Goal: Task Accomplishment & Management: Manage account settings

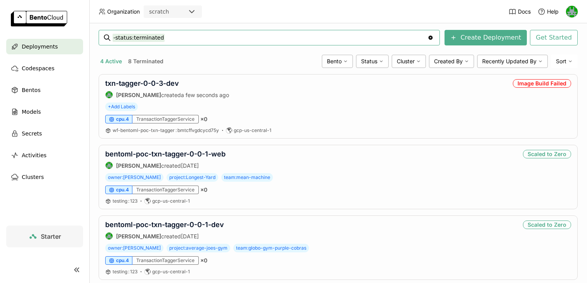
scroll to position [25, 0]
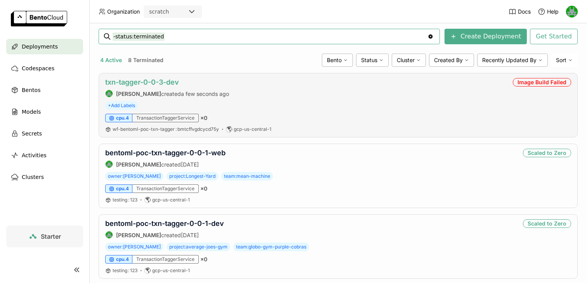
click at [149, 79] on link "txn-tagger-0-0-3-dev" at bounding box center [142, 82] width 74 height 8
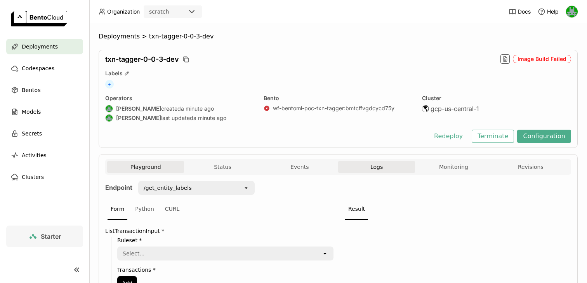
click at [355, 163] on button "Logs" at bounding box center [376, 167] width 77 height 12
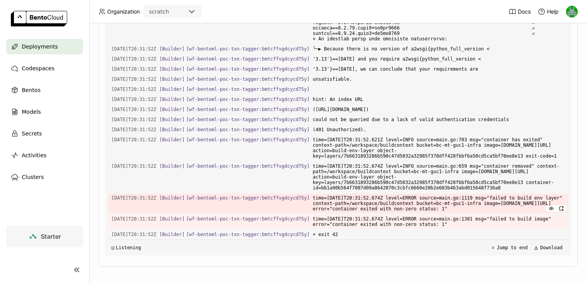
scroll to position [1062, 0]
click at [377, 115] on span "could not be queried due to a lack of valid authentication credentials" at bounding box center [439, 119] width 252 height 9
click at [399, 115] on span "could not be queried due to a lack of valid authentication credentials" at bounding box center [439, 119] width 252 height 9
click at [373, 125] on span "(401 Unauthorized)." at bounding box center [439, 129] width 252 height 9
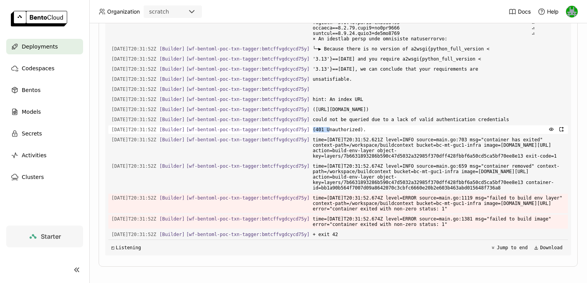
click at [373, 125] on span "(401 Unauthorized)." at bounding box center [439, 129] width 252 height 9
click at [369, 125] on span "(401 Unauthorized)." at bounding box center [439, 129] width 252 height 9
click at [371, 115] on span "could not be queried due to a lack of valid authentication credentials" at bounding box center [439, 119] width 252 height 9
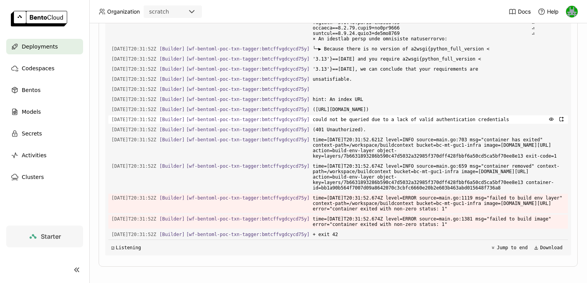
click at [383, 115] on span "could not be queried due to a lack of valid authentication credentials" at bounding box center [439, 119] width 252 height 9
click at [400, 115] on span "could not be queried due to a lack of valid authentication credentials" at bounding box center [439, 119] width 252 height 9
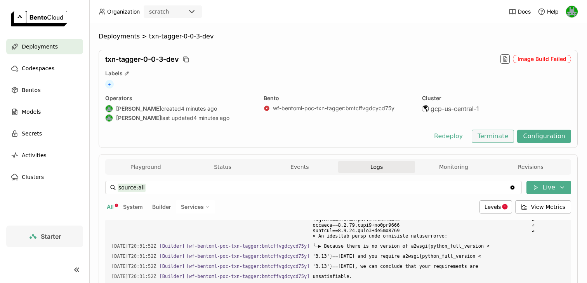
click at [495, 136] on button "Terminate" at bounding box center [493, 136] width 42 height 13
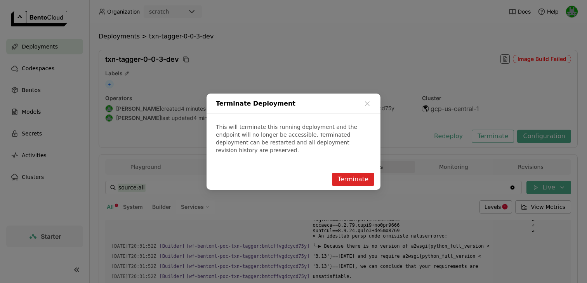
click at [349, 174] on button "Terminate" at bounding box center [353, 179] width 42 height 13
click at [188, 53] on div "Terminate Deployment This will terminate this running deployment and the endpoi…" at bounding box center [293, 141] width 587 height 283
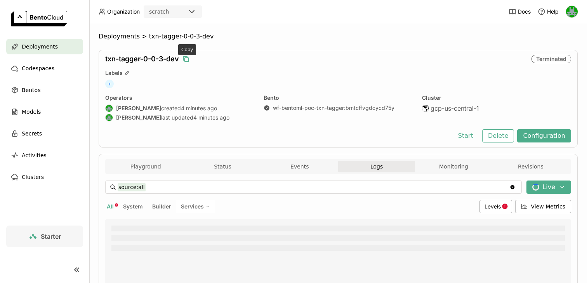
click at [189, 58] on icon "button" at bounding box center [186, 59] width 8 height 8
click at [501, 138] on button "Delete" at bounding box center [498, 135] width 32 height 13
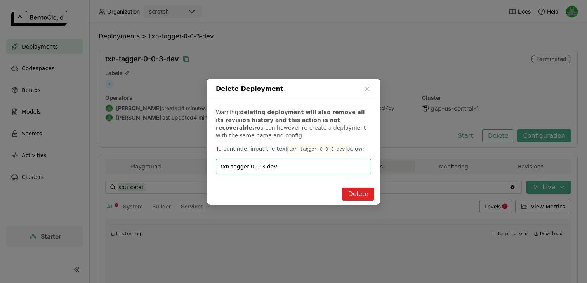
type input "txn-tagger-0-0-3-dev"
click at [362, 196] on button "Delete" at bounding box center [358, 194] width 32 height 13
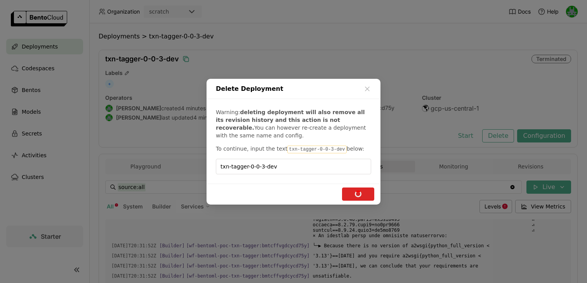
scroll to position [1066, 0]
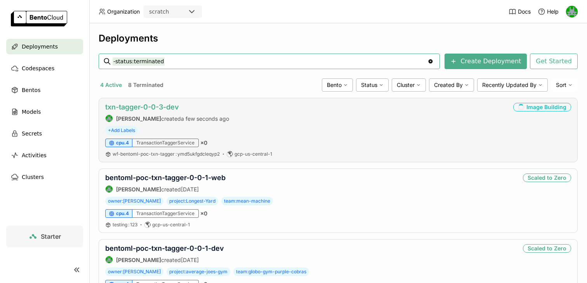
click at [154, 106] on link "txn-tagger-0-0-3-dev" at bounding box center [142, 107] width 74 height 8
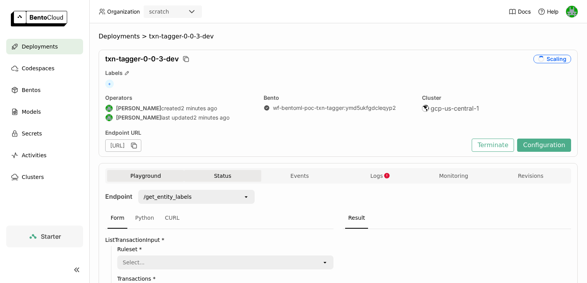
click at [222, 179] on button "Status" at bounding box center [222, 176] width 77 height 12
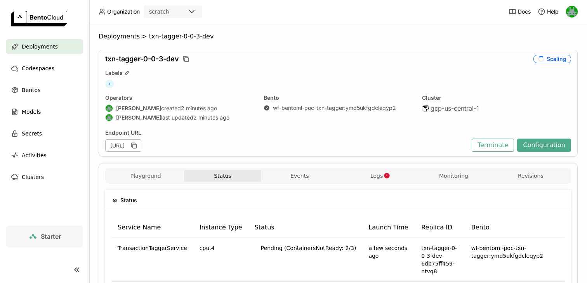
click at [294, 170] on div "Playground Status Events Logs Monitoring Revisions" at bounding box center [338, 176] width 466 height 16
click at [301, 175] on button "Events" at bounding box center [299, 176] width 77 height 12
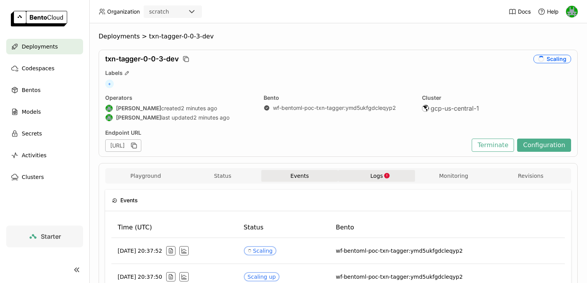
click at [367, 174] on button "Logs" at bounding box center [376, 176] width 77 height 12
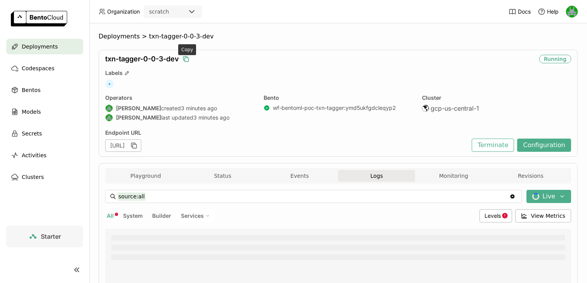
click at [185, 58] on icon "button" at bounding box center [186, 59] width 8 height 8
click at [492, 146] on button "Terminate" at bounding box center [493, 145] width 42 height 13
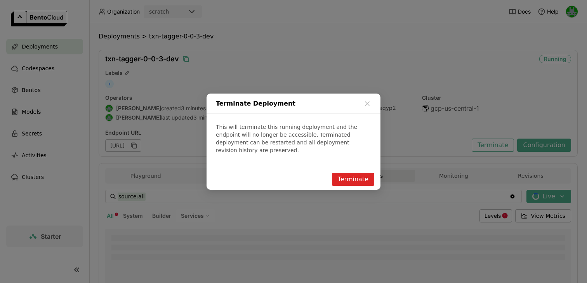
click at [360, 173] on button "Terminate" at bounding box center [353, 179] width 42 height 13
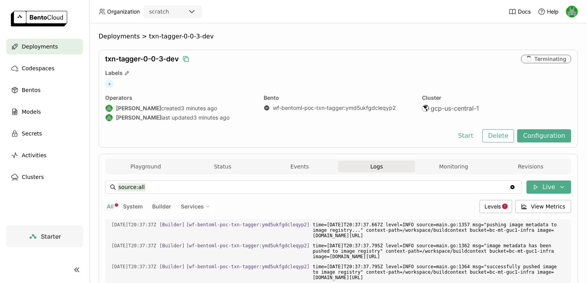
scroll to position [2693, 0]
click at [503, 134] on button "Delete" at bounding box center [498, 135] width 32 height 13
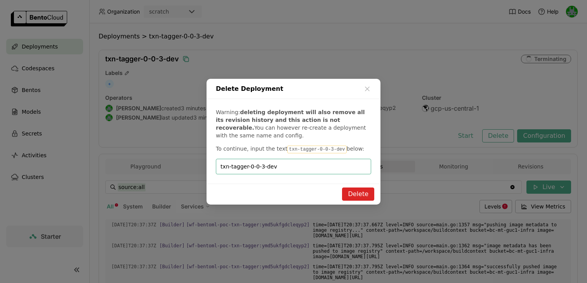
type input "txn-tagger-0-0-3-dev"
click at [346, 198] on button "Delete" at bounding box center [358, 194] width 32 height 13
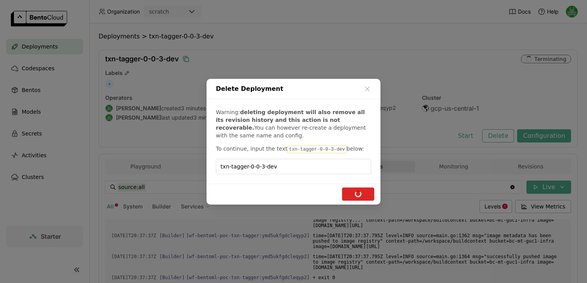
scroll to position [2703, 0]
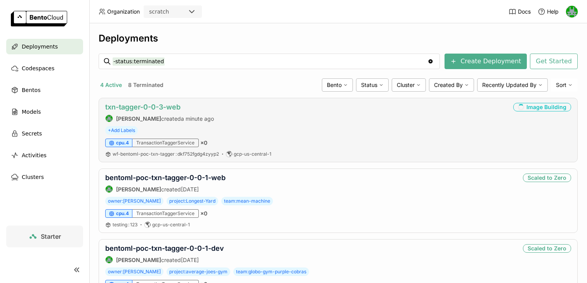
click at [171, 111] on link "txn-tagger-0-0-3-web" at bounding box center [142, 107] width 75 height 8
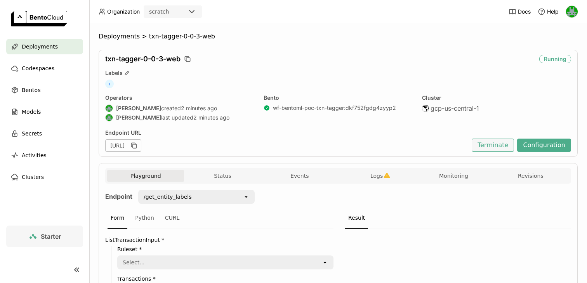
click at [485, 144] on button "Terminate" at bounding box center [493, 145] width 42 height 13
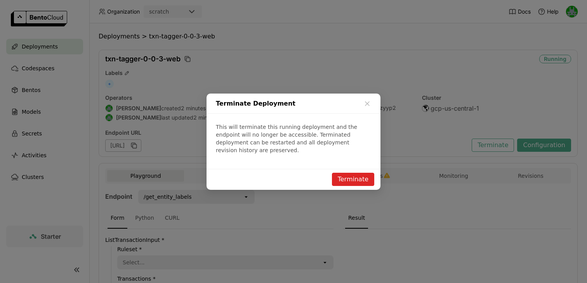
click at [348, 175] on button "Terminate" at bounding box center [353, 179] width 42 height 13
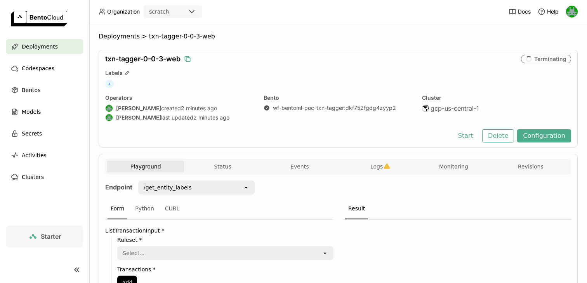
click at [188, 58] on icon "button" at bounding box center [188, 60] width 4 height 4
click at [505, 137] on button "Delete" at bounding box center [498, 135] width 32 height 13
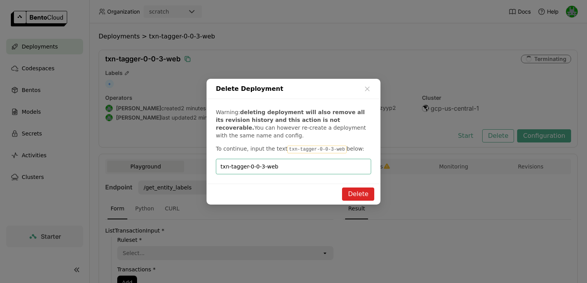
type input "txn-tagger-0-0-3-web"
click at [363, 193] on button "Delete" at bounding box center [358, 194] width 32 height 13
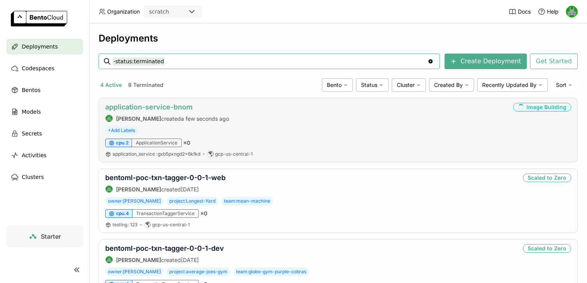
click at [167, 107] on link "application-service-bnom" at bounding box center [148, 107] width 87 height 8
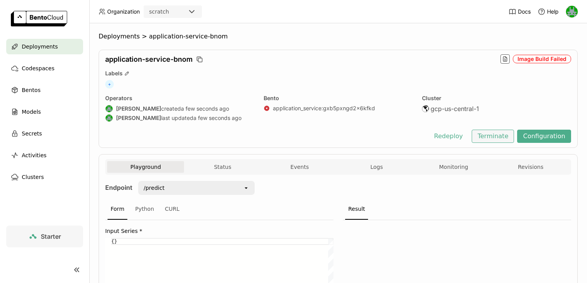
click at [494, 135] on button "Terminate" at bounding box center [493, 136] width 42 height 13
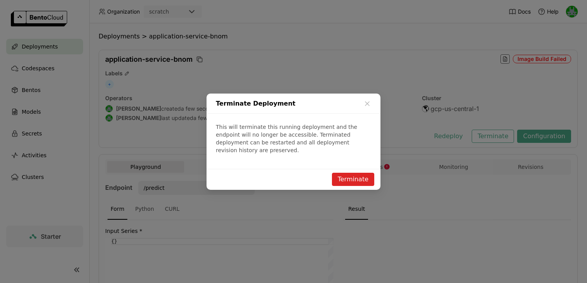
click at [361, 175] on button "Terminate" at bounding box center [353, 179] width 42 height 13
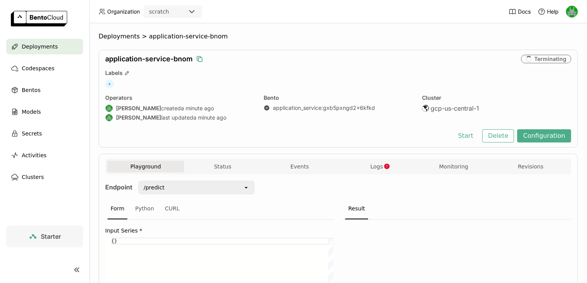
click at [202, 59] on icon "button" at bounding box center [200, 59] width 8 height 8
click at [494, 135] on button "Delete" at bounding box center [498, 135] width 32 height 13
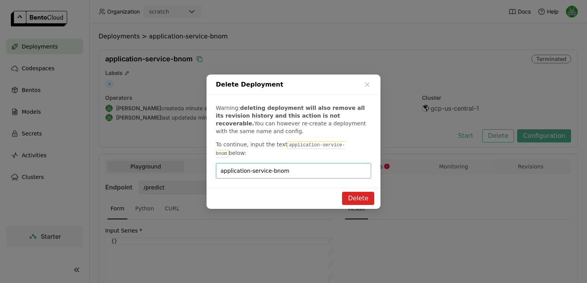
type input "application-service-bnom"
click at [361, 192] on button "Delete" at bounding box center [358, 198] width 32 height 13
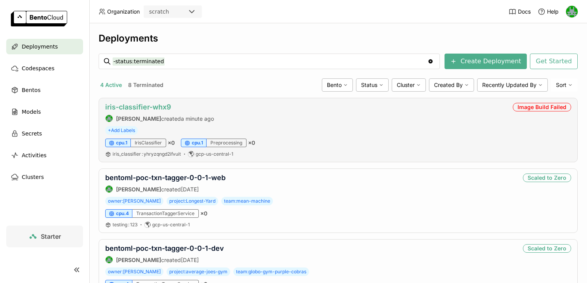
click at [155, 106] on link "iris-classifier-whx9" at bounding box center [138, 107] width 66 height 8
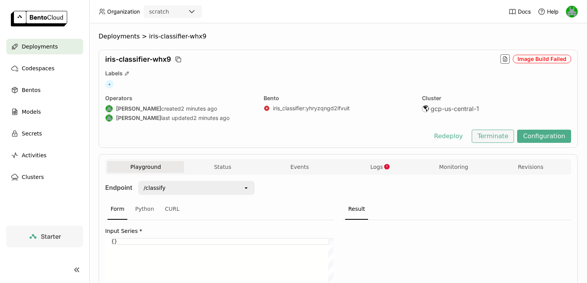
click at [492, 136] on button "Terminate" at bounding box center [493, 136] width 42 height 13
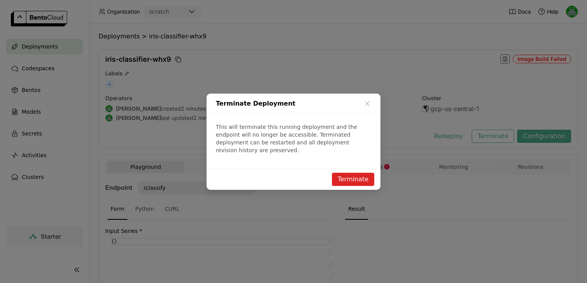
click at [357, 174] on button "Terminate" at bounding box center [353, 179] width 42 height 13
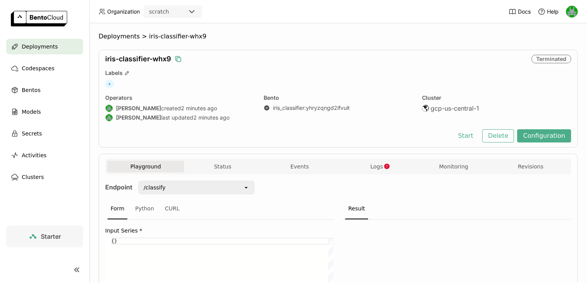
click at [178, 57] on icon "button" at bounding box center [178, 59] width 8 height 8
click at [494, 141] on button "Delete" at bounding box center [498, 135] width 32 height 13
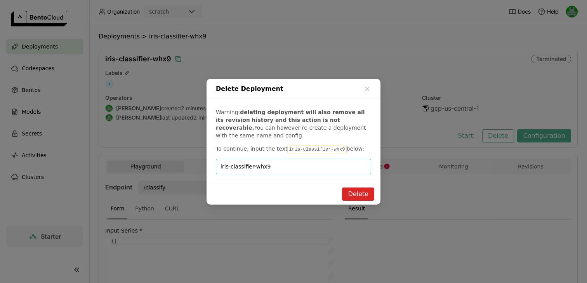
type input "iris-classifier-whx9"
click at [353, 193] on button "Delete" at bounding box center [358, 194] width 32 height 13
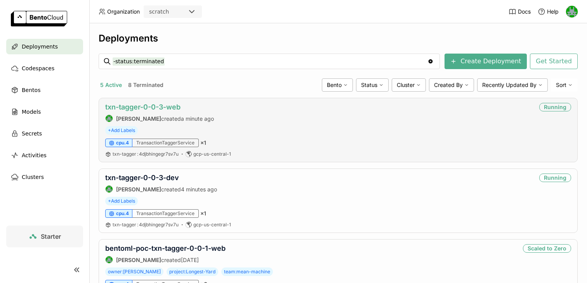
click at [149, 103] on link "txn-tagger-0-0-3-web" at bounding box center [142, 107] width 75 height 8
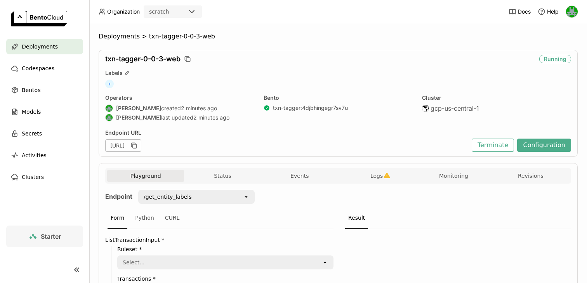
click at [193, 58] on div "txn-tagger-0-0-3-web" at bounding box center [320, 59] width 431 height 9
click at [185, 59] on icon "button" at bounding box center [188, 59] width 8 height 8
click at [491, 146] on button "Terminate" at bounding box center [493, 145] width 42 height 13
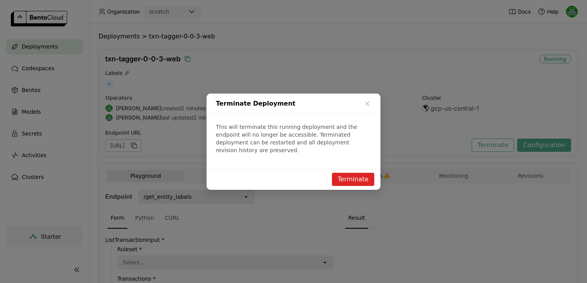
click at [363, 173] on button "Terminate" at bounding box center [353, 179] width 42 height 13
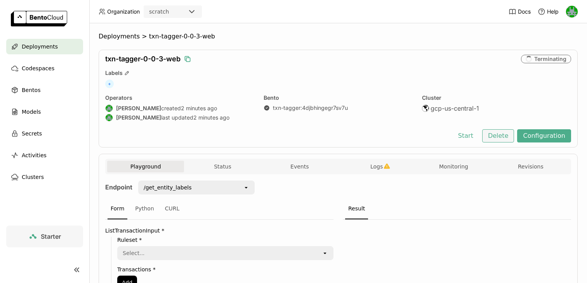
click at [500, 134] on button "Delete" at bounding box center [498, 135] width 32 height 13
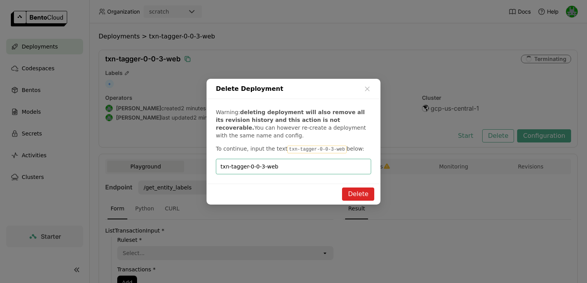
type input "txn-tagger-0-0-3-web"
click at [352, 194] on button "Delete" at bounding box center [358, 194] width 32 height 13
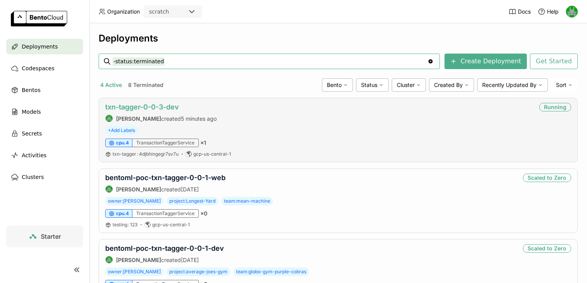
click at [147, 106] on link "txn-tagger-0-0-3-dev" at bounding box center [142, 107] width 74 height 8
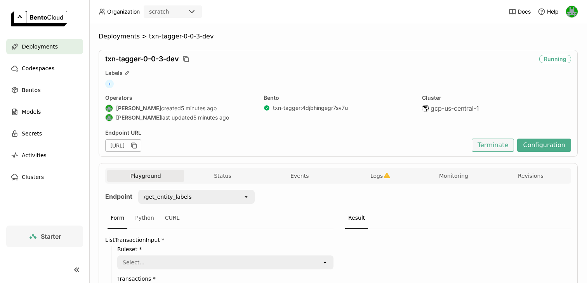
click at [500, 147] on button "Terminate" at bounding box center [493, 145] width 42 height 13
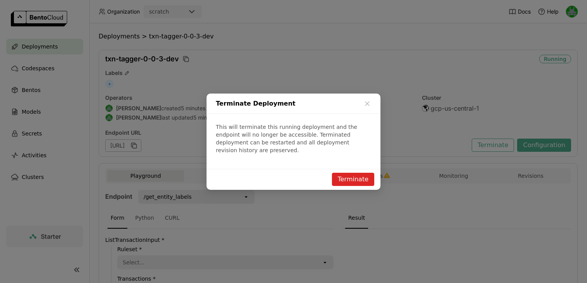
click at [351, 174] on button "Terminate" at bounding box center [353, 179] width 42 height 13
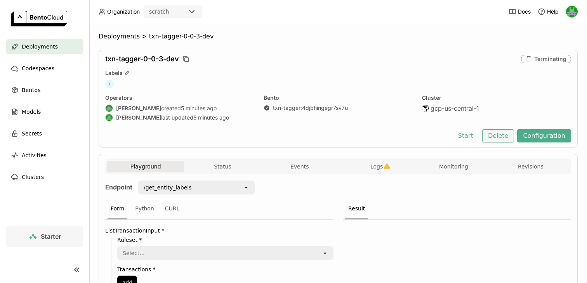
click at [500, 135] on button "Delete" at bounding box center [498, 135] width 32 height 13
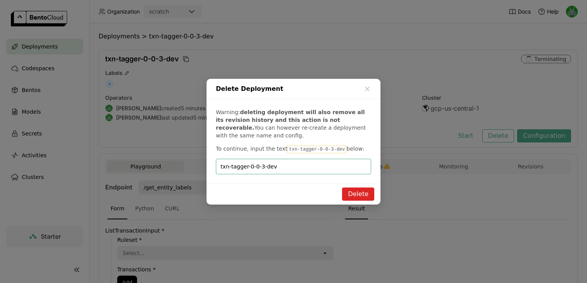
type input "txn-tagger-0-0-3-dev"
click at [355, 197] on button "Delete" at bounding box center [358, 194] width 32 height 13
